Goal: Browse casually

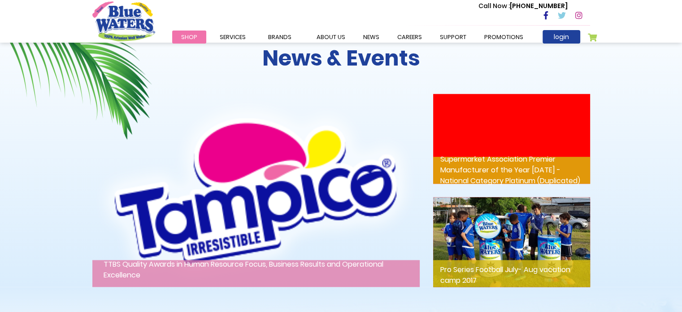
scroll to position [1209, 0]
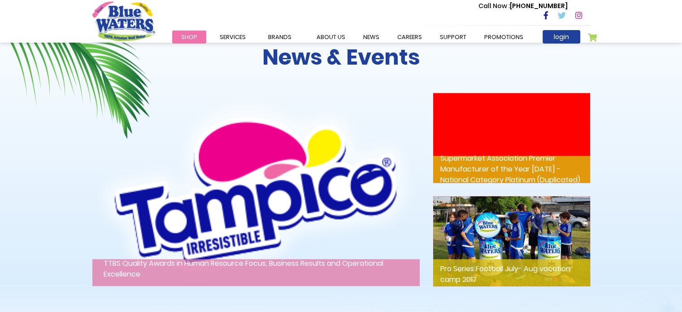
click at [517, 254] on img at bounding box center [511, 241] width 157 height 90
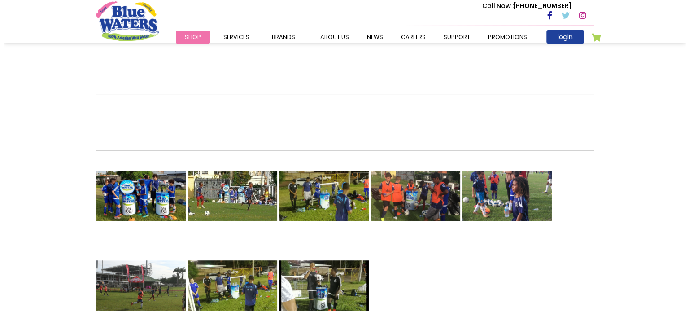
scroll to position [301, 0]
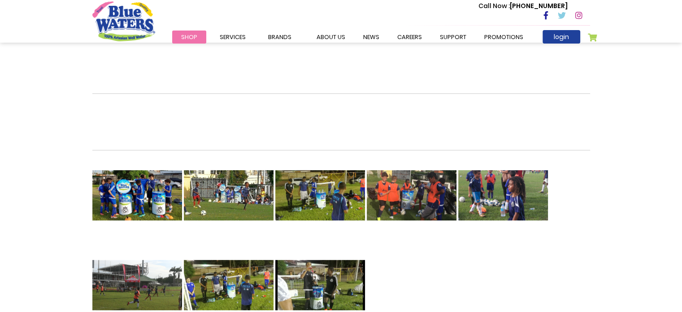
click at [445, 186] on img at bounding box center [412, 195] width 90 height 90
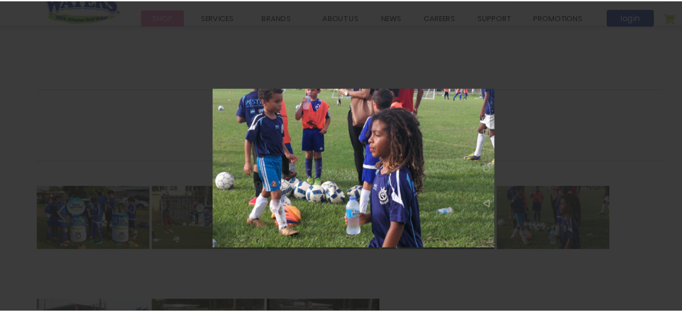
scroll to position [301, 0]
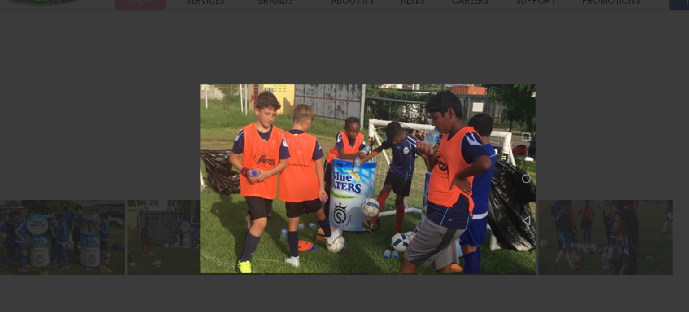
click at [217, 62] on div at bounding box center [344, 156] width 689 height 312
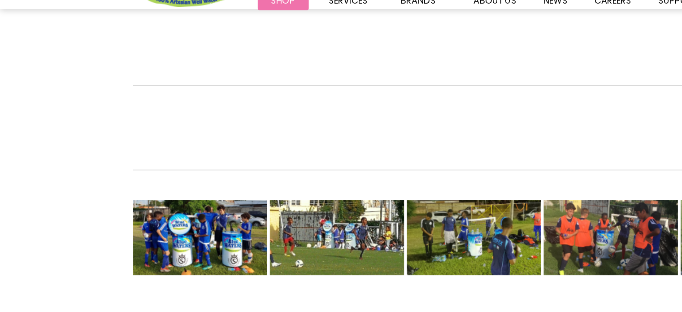
scroll to position [301, 0]
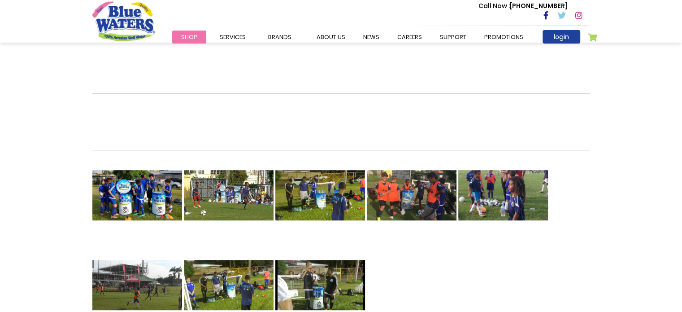
click at [126, 16] on img "store logo" at bounding box center [123, 20] width 63 height 39
